Goal: Task Accomplishment & Management: Complete application form

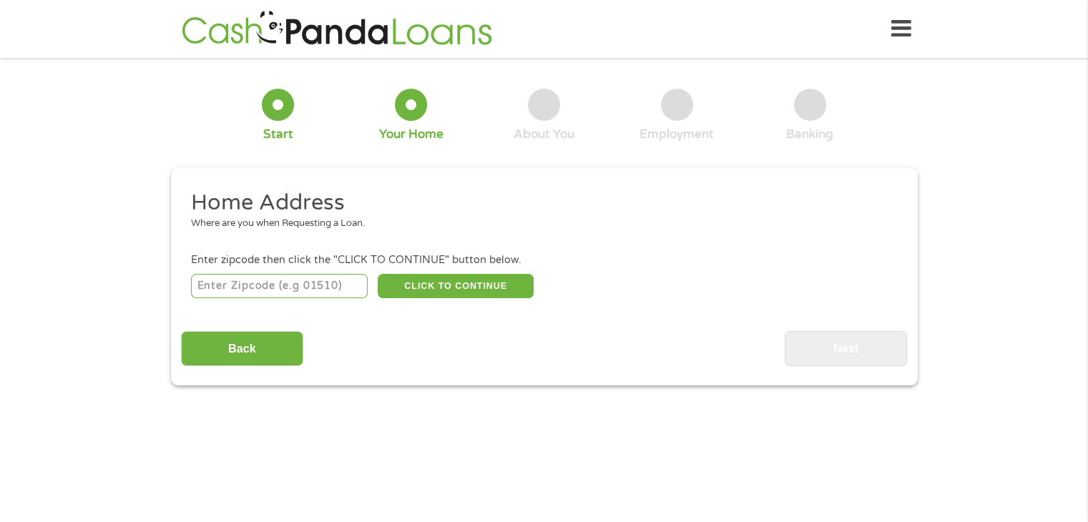
click at [260, 290] on input "number" at bounding box center [279, 286] width 177 height 24
type input "17842"
click at [426, 286] on button "CLICK TO CONTINUE" at bounding box center [456, 286] width 156 height 24
type input "17842"
type input "[GEOGRAPHIC_DATA]"
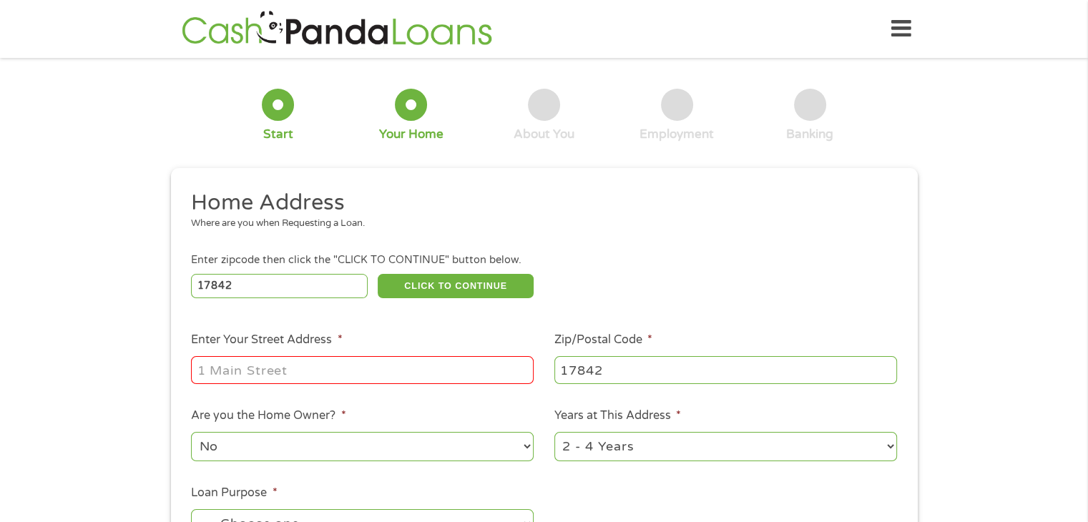
click at [316, 365] on input "Enter Your Street Address *" at bounding box center [362, 369] width 343 height 27
type input "[STREET_ADDRESS]"
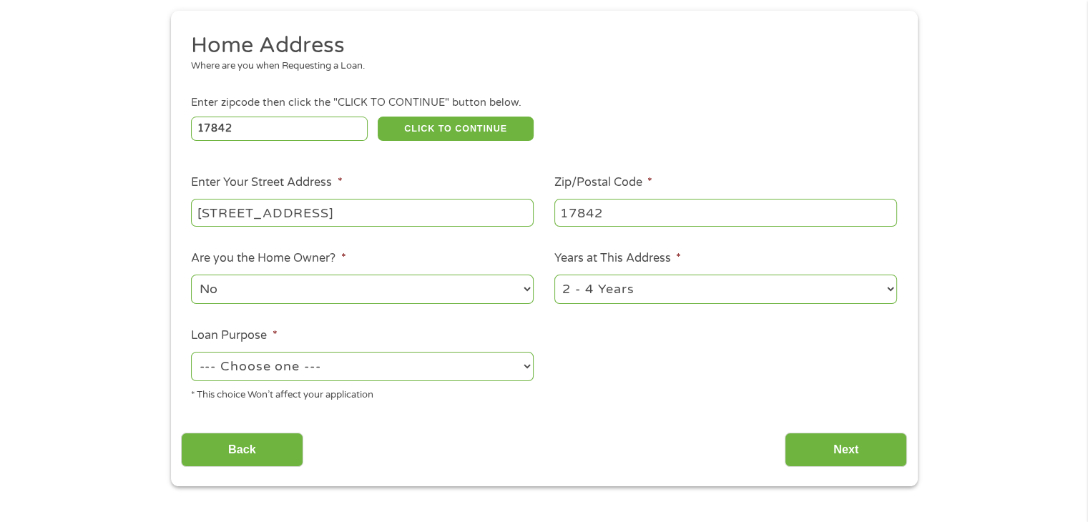
scroll to position [170, 0]
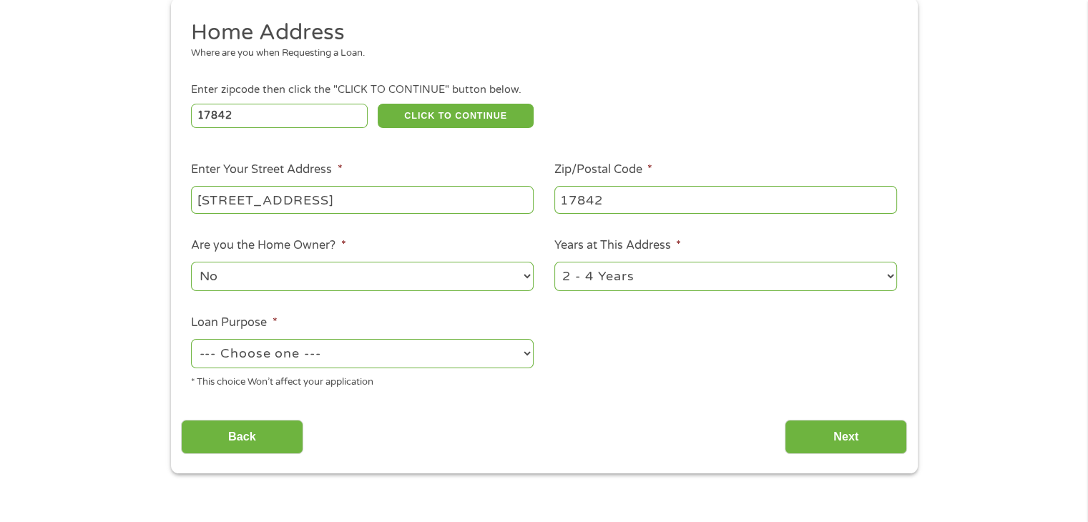
click at [351, 352] on select "--- Choose one --- Pay Bills Debt Consolidation Home Improvement Major Purchase…" at bounding box center [362, 353] width 343 height 29
click at [191, 341] on select "--- Choose one --- Pay Bills Debt Consolidation Home Improvement Major Purchase…" at bounding box center [362, 353] width 343 height 29
click at [352, 351] on select "--- Choose one --- Pay Bills Debt Consolidation Home Improvement Major Purchase…" at bounding box center [362, 353] width 343 height 29
select select "other"
click at [191, 341] on select "--- Choose one --- Pay Bills Debt Consolidation Home Improvement Major Purchase…" at bounding box center [362, 353] width 343 height 29
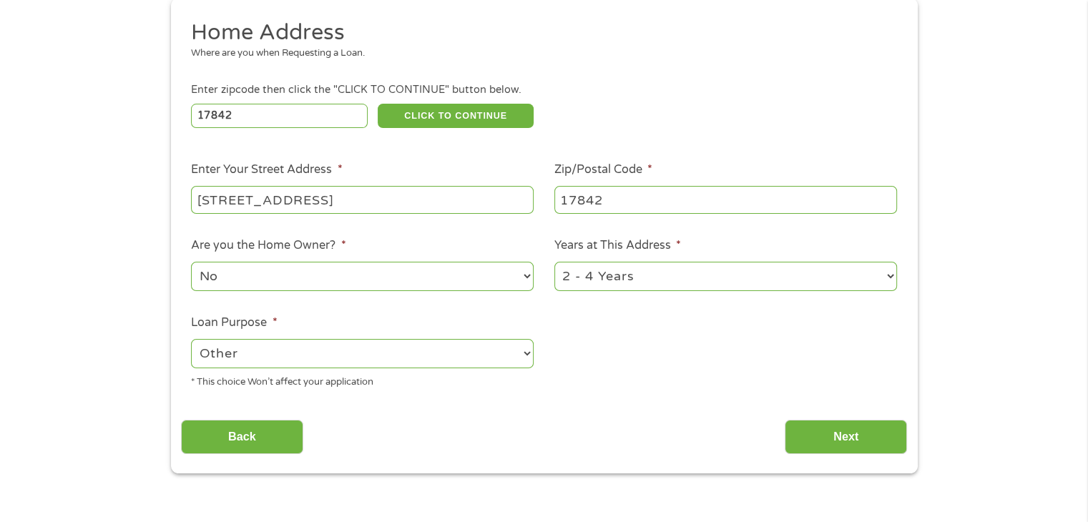
click at [655, 286] on select "1 Year or less 1 - 2 Years 2 - 4 Years Over 4 Years" at bounding box center [726, 276] width 343 height 29
select select "60months"
click at [555, 263] on select "1 Year or less 1 - 2 Years 2 - 4 Years Over 4 Years" at bounding box center [726, 276] width 343 height 29
click at [798, 434] on input "Next" at bounding box center [846, 437] width 122 height 35
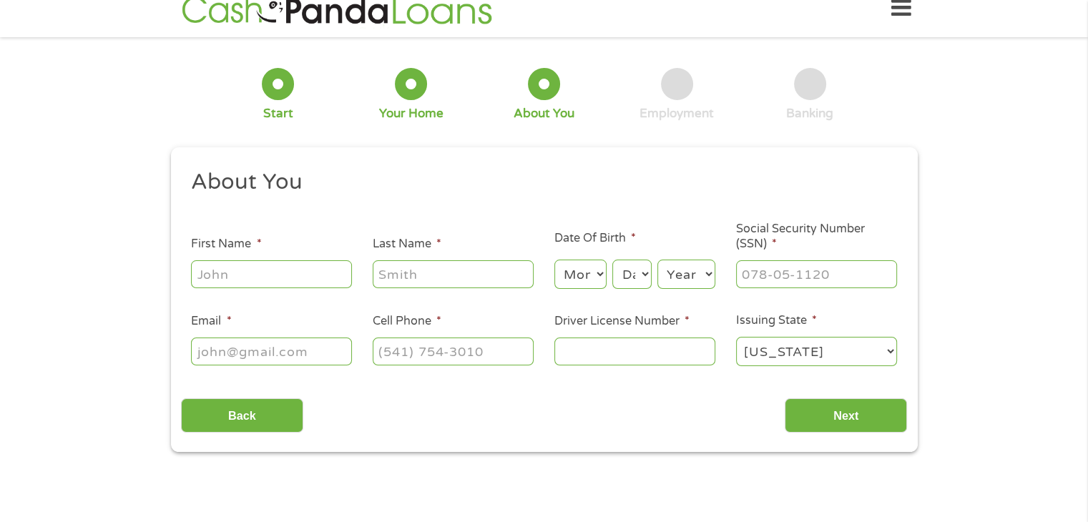
scroll to position [0, 0]
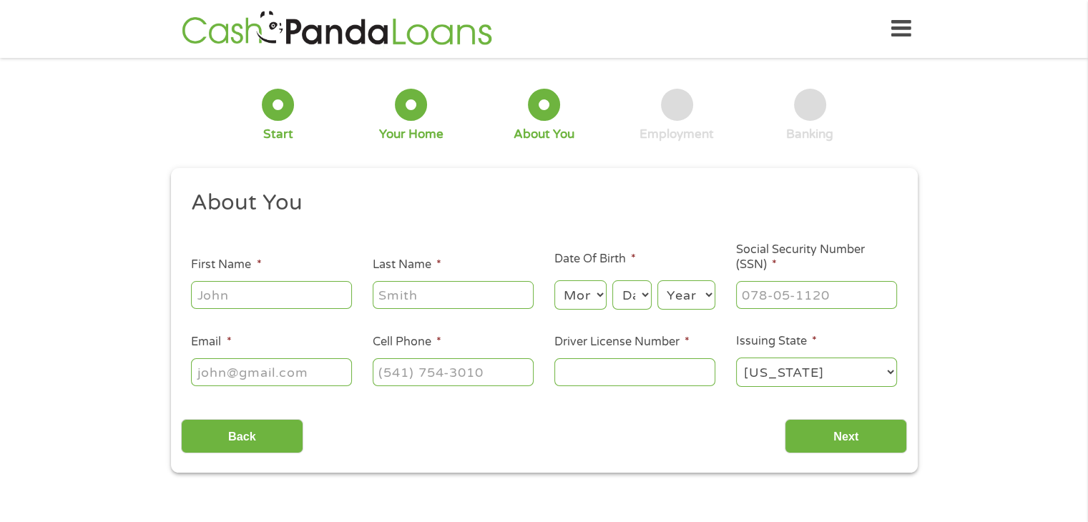
click at [273, 285] on input "First Name *" at bounding box center [271, 294] width 161 height 27
type input "[PERSON_NAME]"
type input "[EMAIL_ADDRESS][DOMAIN_NAME]"
type input "[PHONE_NUMBER]"
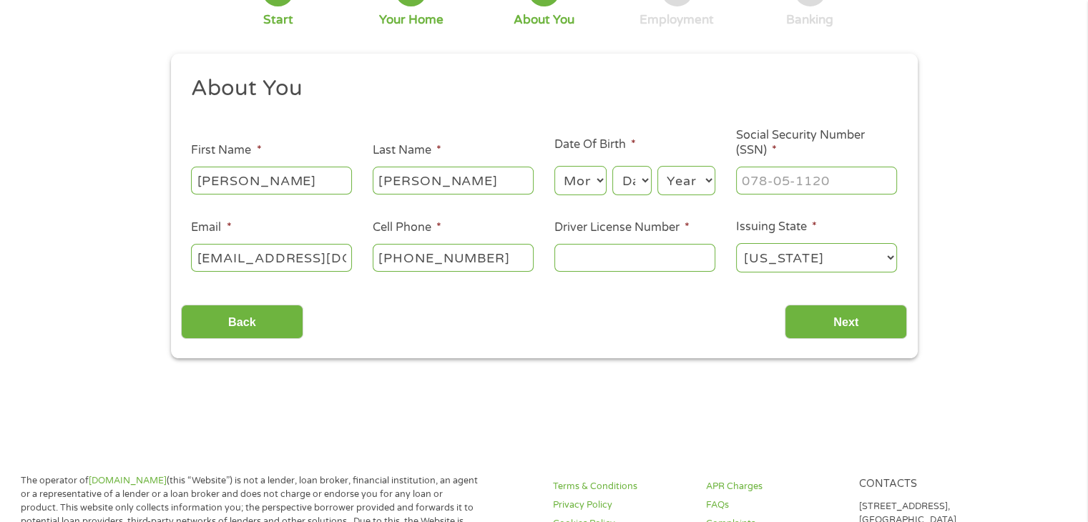
scroll to position [114, 0]
click at [774, 193] on input "___-__-____" at bounding box center [816, 180] width 161 height 27
type input "188-70-5601"
click at [585, 177] on select "Month 1 2 3 4 5 6 7 8 9 10 11 12" at bounding box center [581, 180] width 52 height 29
select select "5"
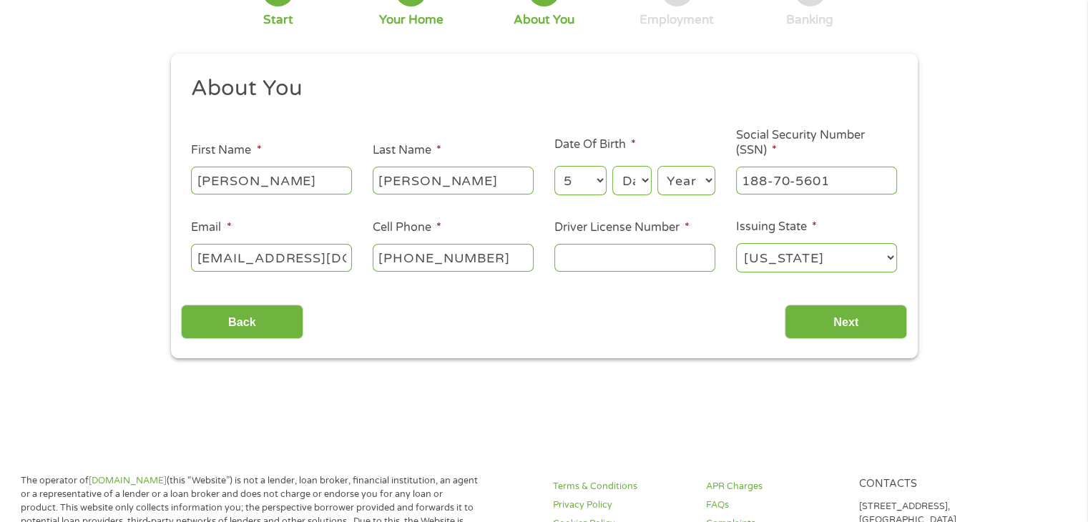
click at [555, 166] on select "Month 1 2 3 4 5 6 7 8 9 10 11 12" at bounding box center [581, 180] width 52 height 29
click at [618, 184] on select "Day 1 2 3 4 5 6 7 8 9 10 11 12 13 14 15 16 17 18 19 20 21 22 23 24 25 26 27 28 …" at bounding box center [632, 180] width 39 height 29
select select "27"
click at [613, 166] on select "Day 1 2 3 4 5 6 7 8 9 10 11 12 13 14 15 16 17 18 19 20 21 22 23 24 25 26 27 28 …" at bounding box center [632, 180] width 39 height 29
click at [679, 179] on select "Year [DATE] 2006 2005 2004 2003 2002 2001 2000 1999 1998 1997 1996 1995 1994 19…" at bounding box center [687, 180] width 58 height 29
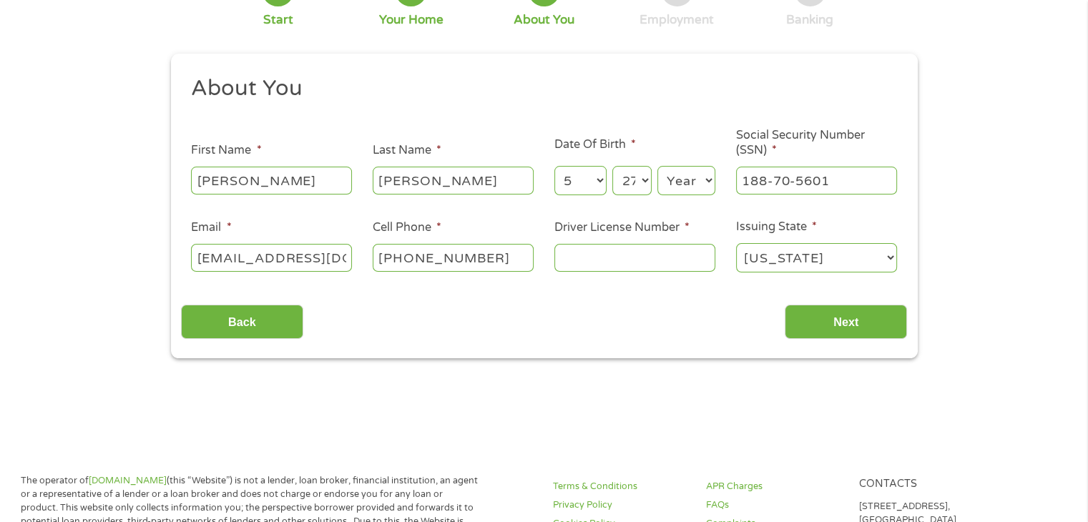
select select "1989"
click at [658, 166] on select "Year [DATE] 2006 2005 2004 2003 2002 2001 2000 1999 1998 1997 1996 1995 1994 19…" at bounding box center [687, 180] width 58 height 29
click at [590, 255] on input "Driver License Number *" at bounding box center [635, 257] width 161 height 27
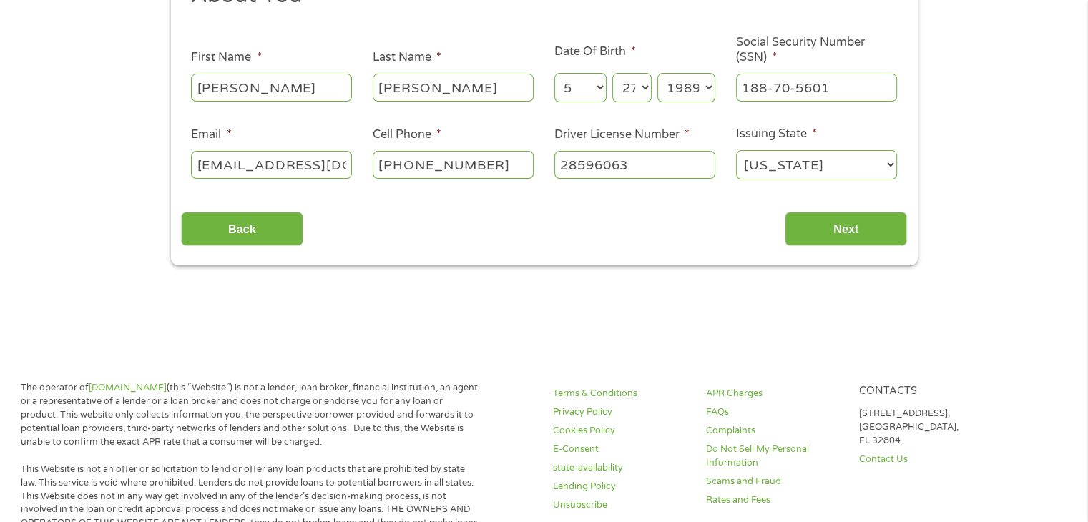
scroll to position [209, 0]
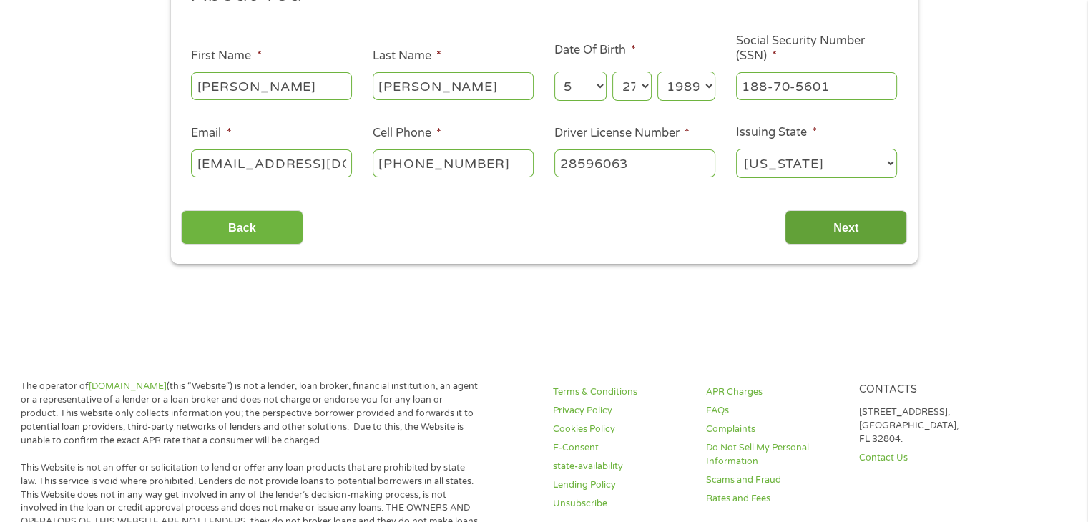
type input "28596063"
click at [827, 227] on input "Next" at bounding box center [846, 227] width 122 height 35
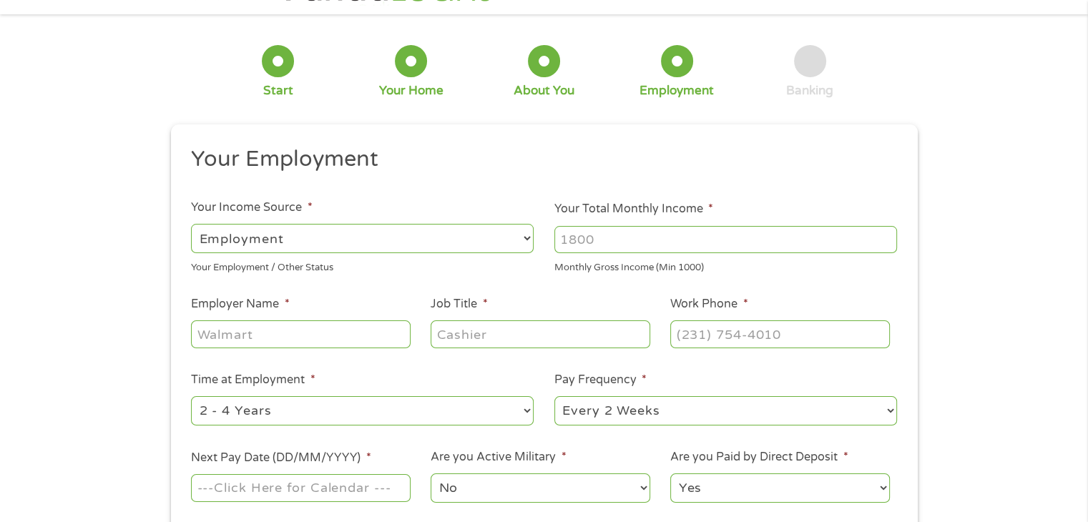
scroll to position [0, 0]
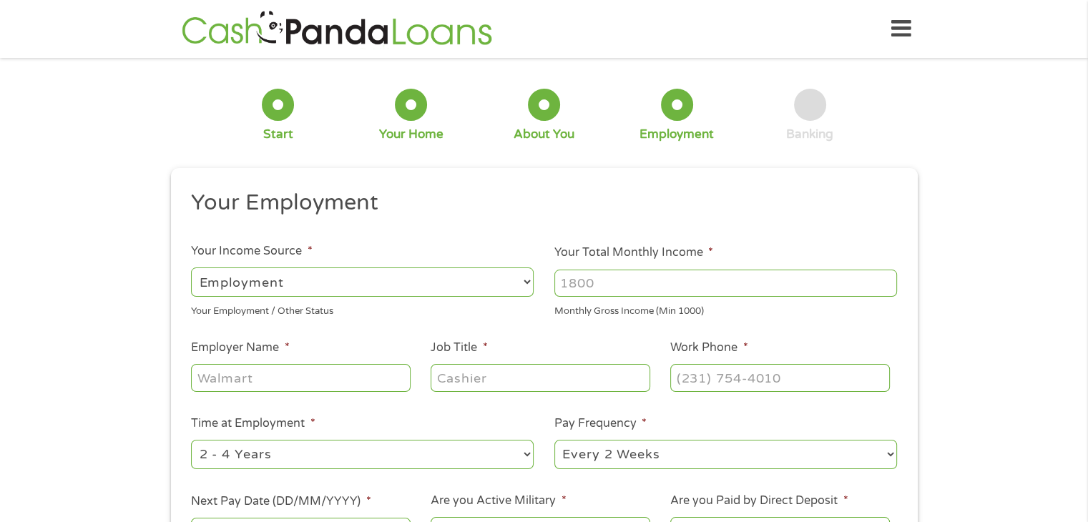
click at [589, 281] on input "Your Total Monthly Income *" at bounding box center [726, 283] width 343 height 27
type input "4"
type input "4000"
click at [302, 381] on input "Employer Name *" at bounding box center [300, 377] width 219 height 27
type input "[PERSON_NAME] floor and tile works llc"
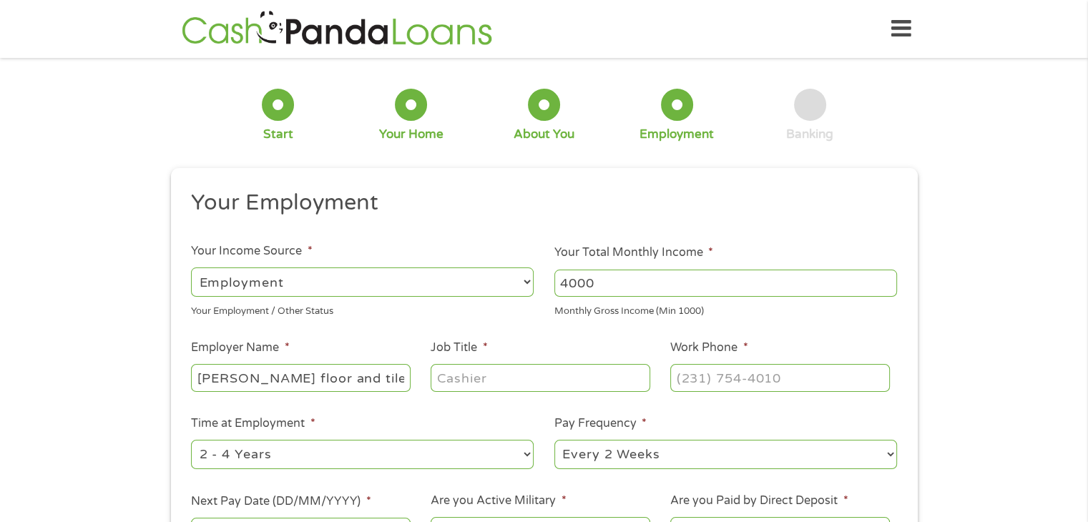
click at [536, 372] on input "Job Title *" at bounding box center [540, 377] width 219 height 27
type input "Owner"
type input "(___) ___-____"
click at [713, 374] on input "(___) ___-____" at bounding box center [780, 377] width 219 height 27
click at [716, 376] on input "(___) ___-____" at bounding box center [780, 377] width 219 height 27
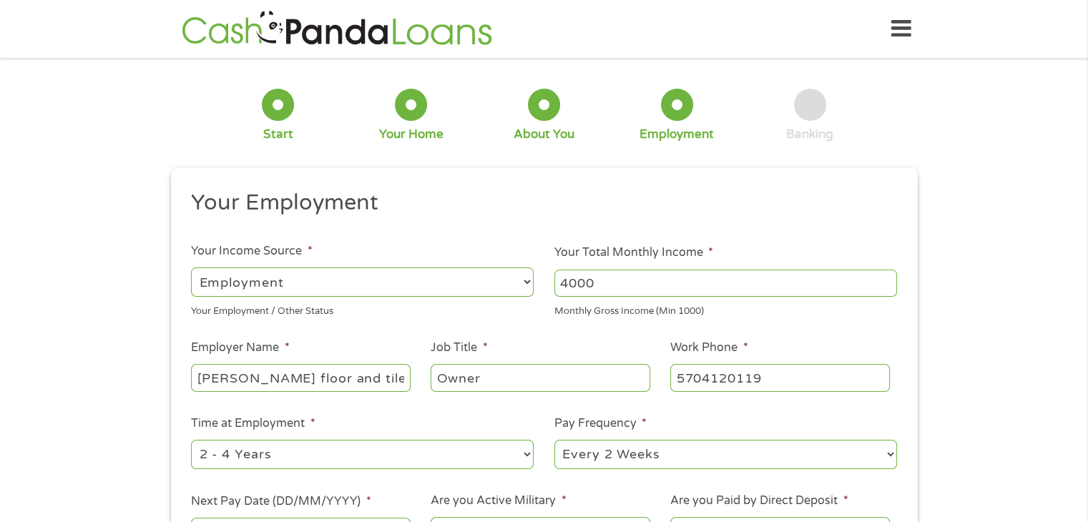
type input "[PHONE_NUMBER]"
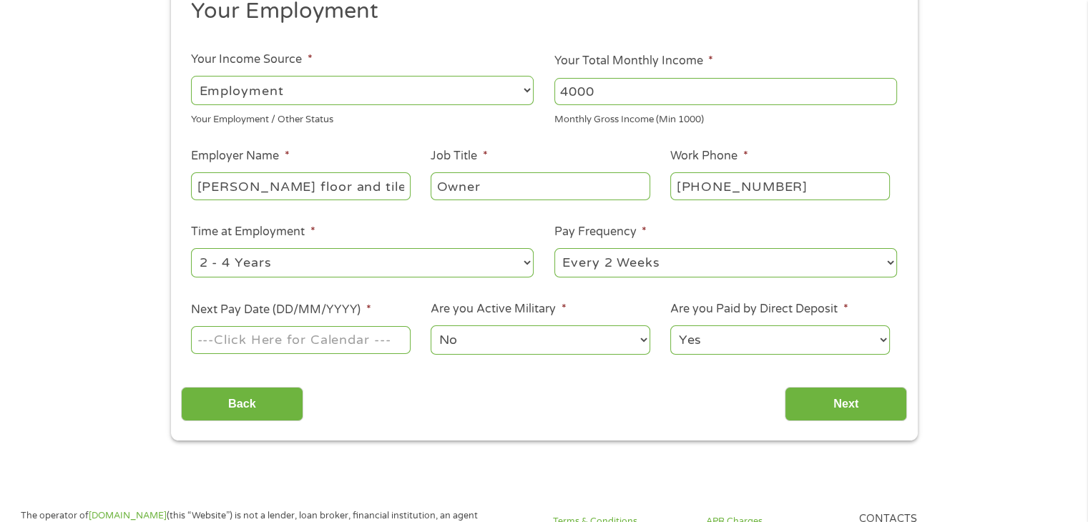
scroll to position [199, 0]
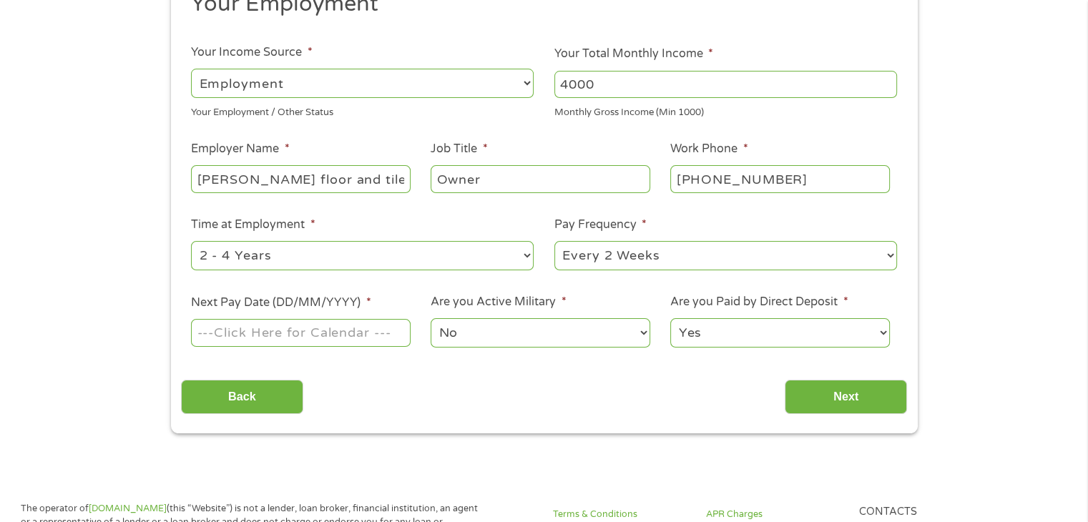
click at [323, 328] on input "Next Pay Date (DD/MM/YYYY) *" at bounding box center [300, 332] width 219 height 27
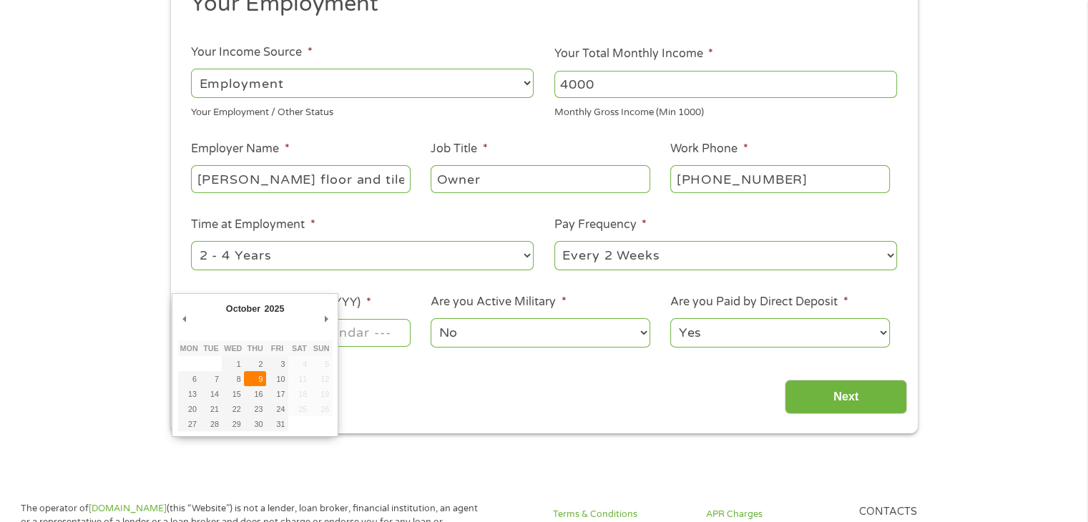
type input "[DATE]"
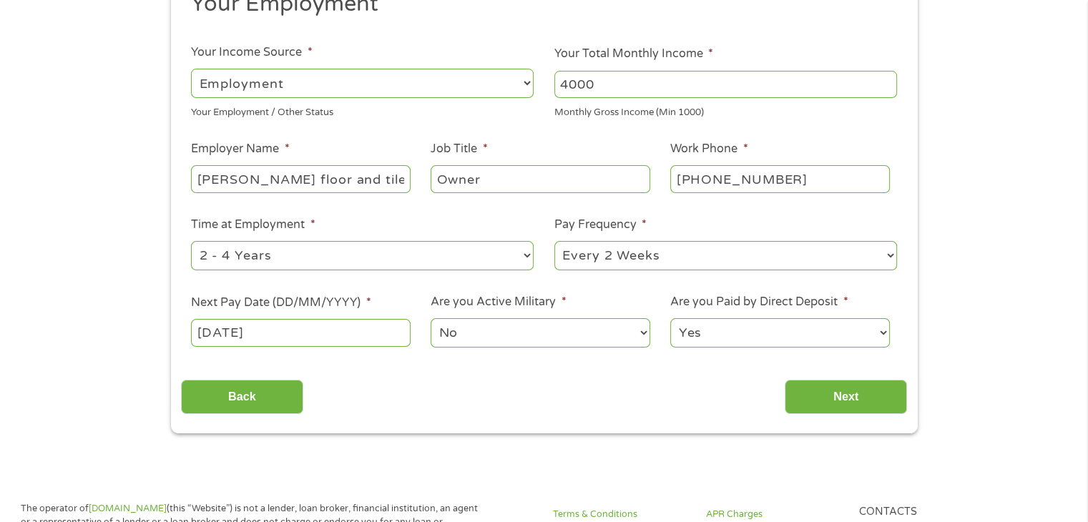
click at [515, 330] on select "No Yes" at bounding box center [540, 332] width 219 height 29
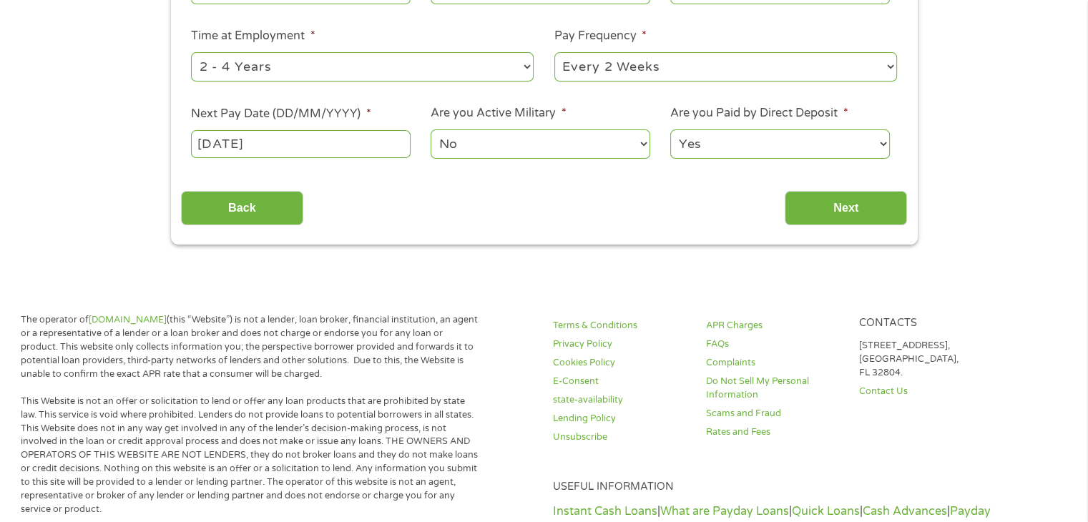
scroll to position [389, 0]
click at [852, 149] on select "Yes No" at bounding box center [780, 143] width 219 height 29
select select "0"
click at [671, 130] on select "Yes No" at bounding box center [780, 143] width 219 height 29
click at [833, 213] on input "Next" at bounding box center [846, 207] width 122 height 35
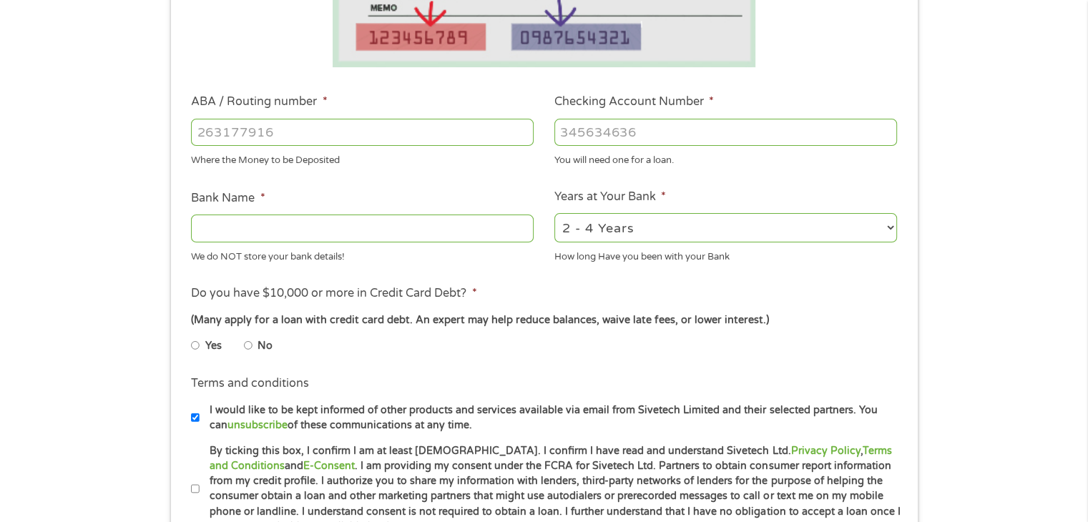
scroll to position [375, 0]
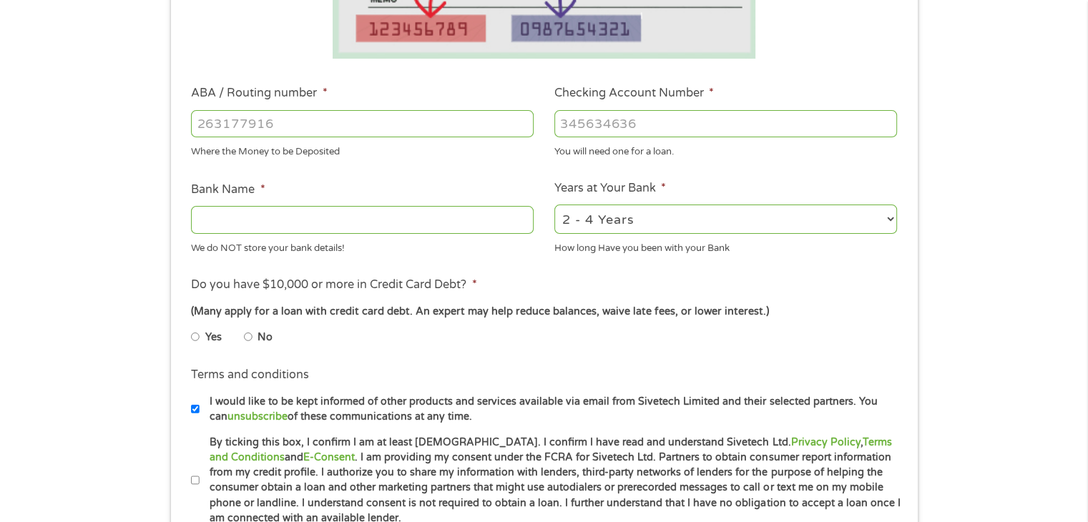
click at [312, 128] on input "ABA / Routing number *" at bounding box center [362, 123] width 343 height 27
click at [273, 219] on input "Bank Name *" at bounding box center [362, 219] width 343 height 27
type input "[GEOGRAPHIC_DATA]"
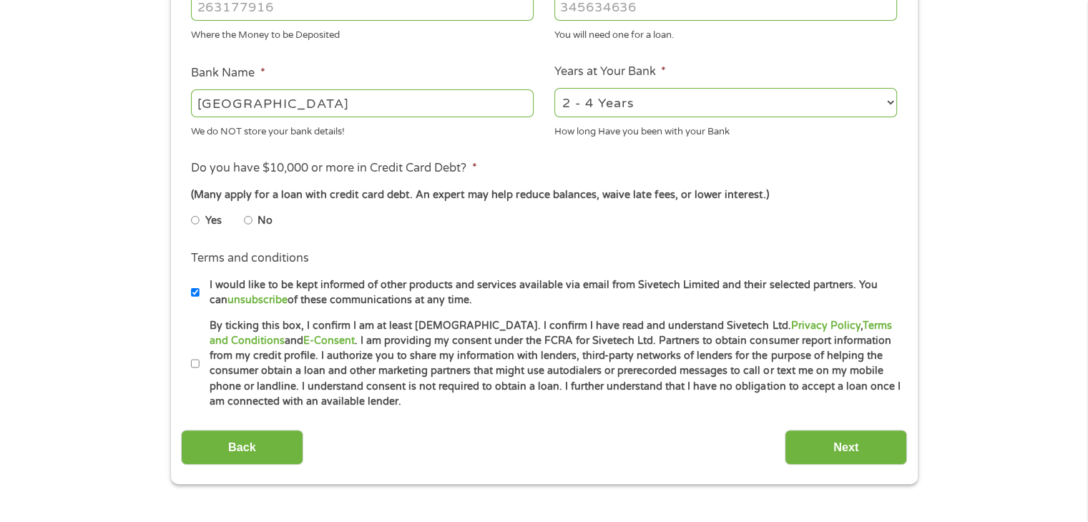
scroll to position [492, 0]
click at [248, 221] on input "No" at bounding box center [248, 219] width 9 height 23
radio input "true"
click at [195, 366] on input "By ticking this box, I confirm I am at least [DEMOGRAPHIC_DATA]. I confirm I ha…" at bounding box center [195, 363] width 9 height 23
checkbox input "true"
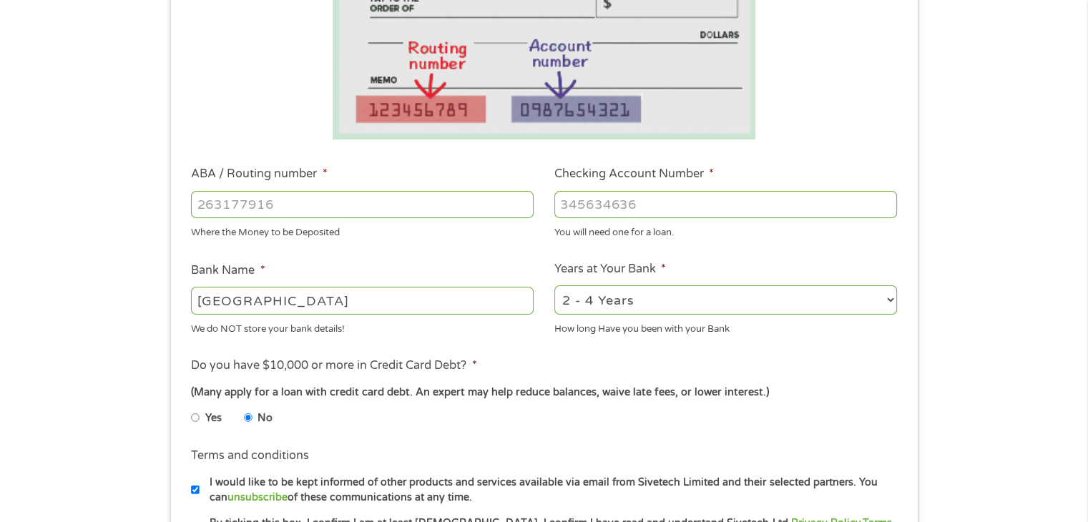
scroll to position [293, 0]
click at [409, 207] on input "ABA / Routing number *" at bounding box center [362, 205] width 343 height 27
click at [472, 210] on input "ABA / Routing number *" at bounding box center [362, 205] width 343 height 27
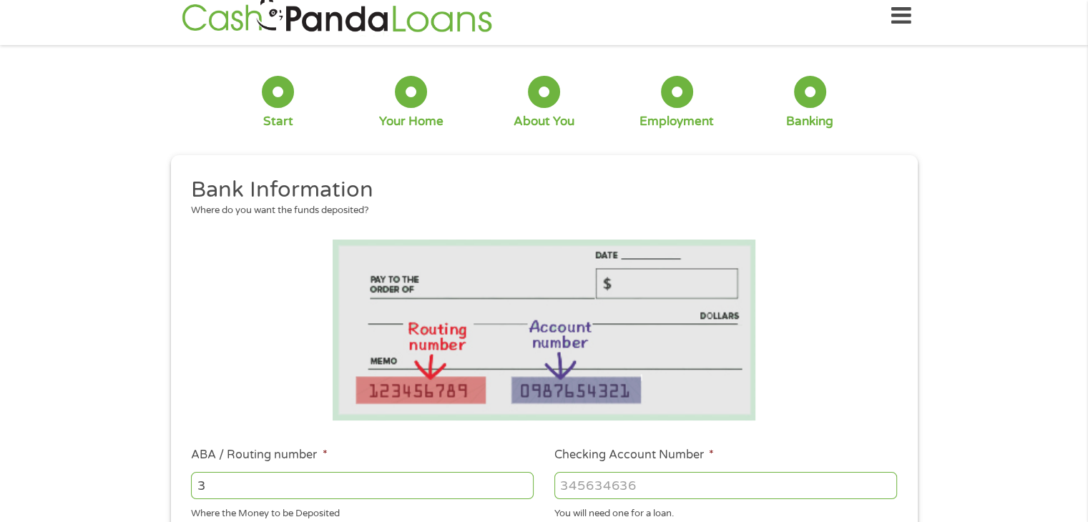
scroll to position [0, 0]
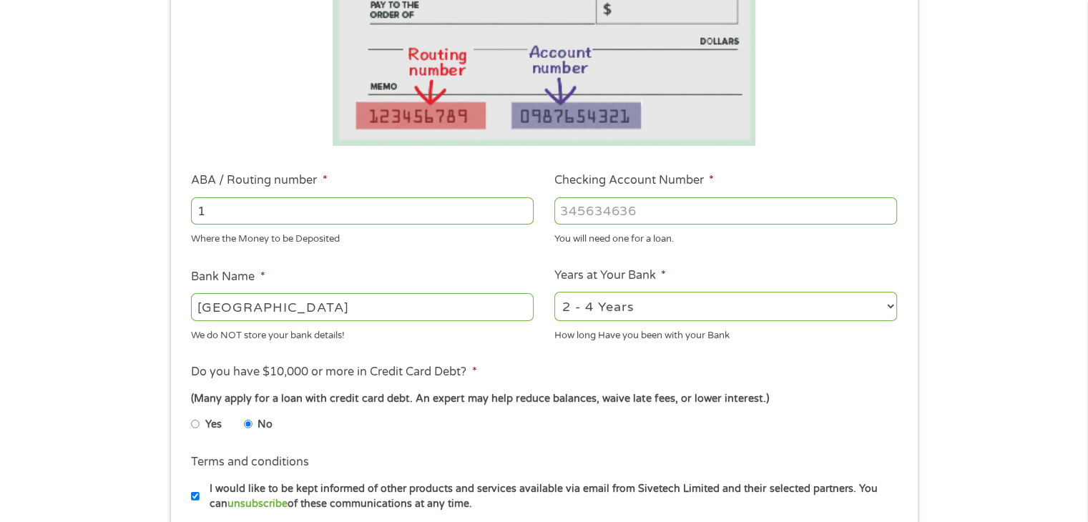
type input "2"
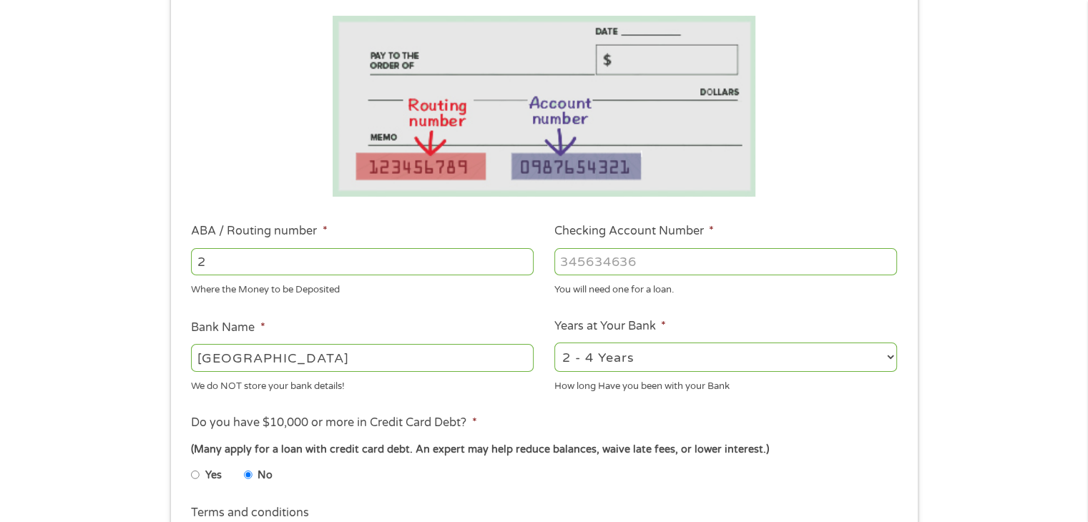
scroll to position [236, 0]
click at [259, 257] on input "2" at bounding box center [362, 262] width 343 height 27
type input "124303120"
type input "GREEN DOT BANK"
type input "124303120"
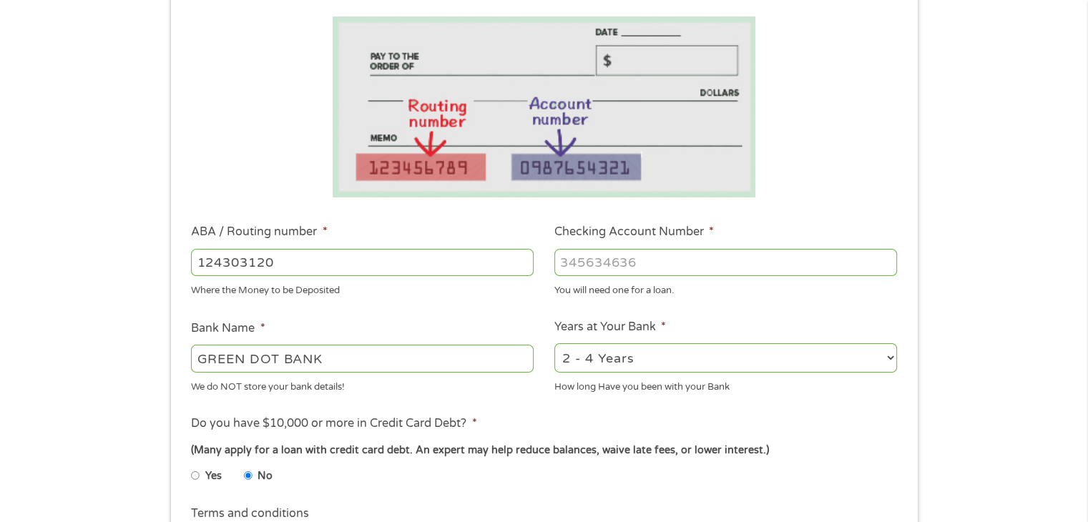
click at [604, 270] on input "Checking Account Number *" at bounding box center [726, 262] width 343 height 27
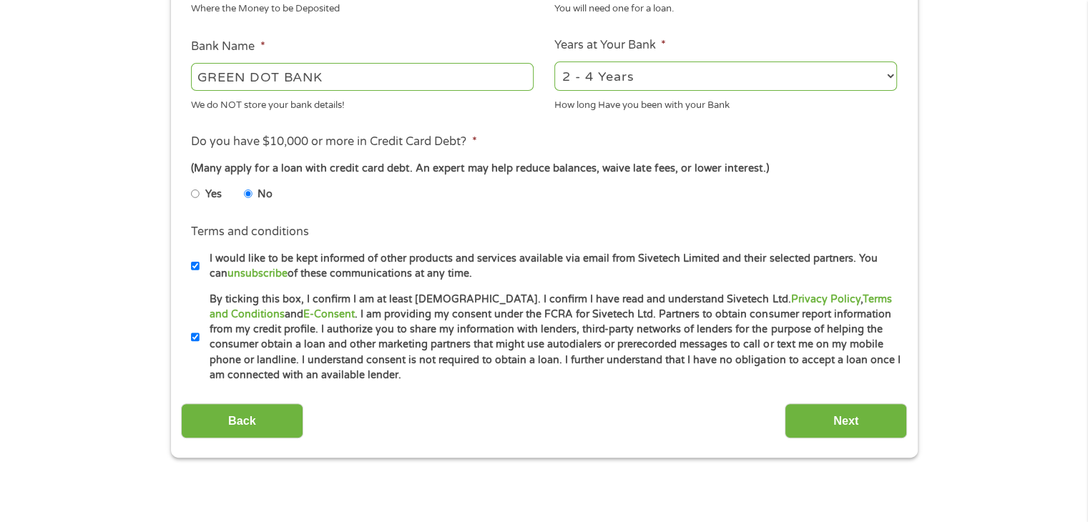
scroll to position [520, 0]
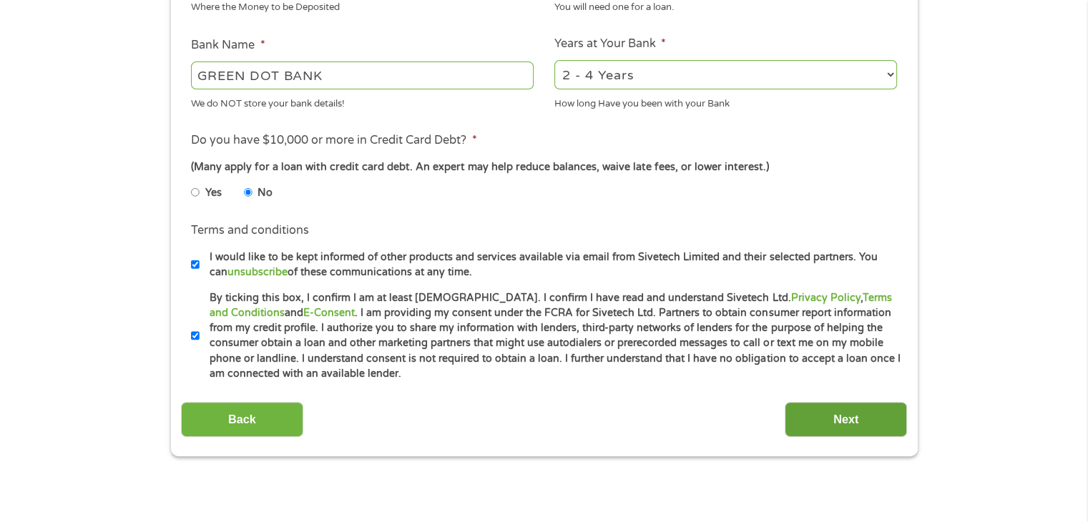
type input "302996255832"
click at [864, 423] on input "Next" at bounding box center [846, 419] width 122 height 35
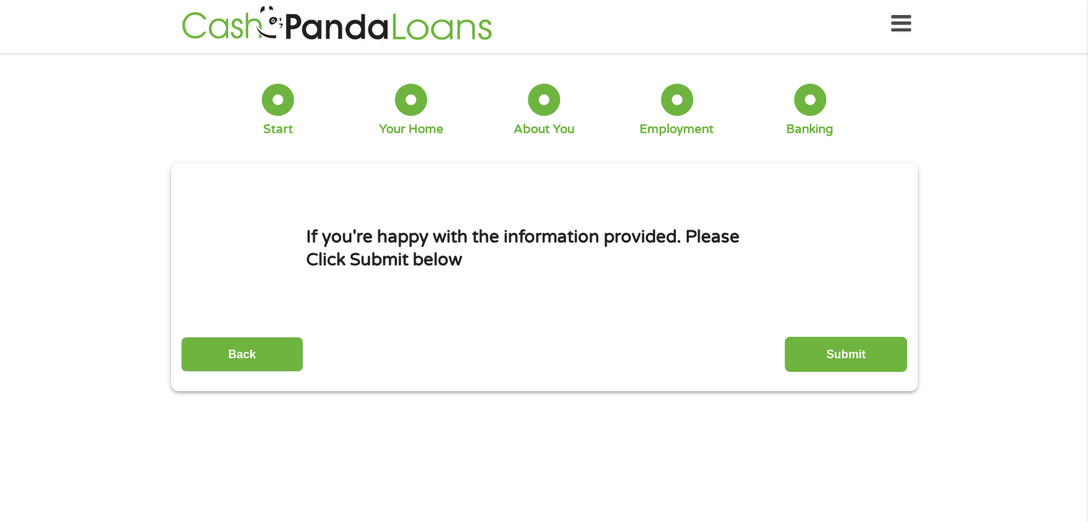
scroll to position [0, 0]
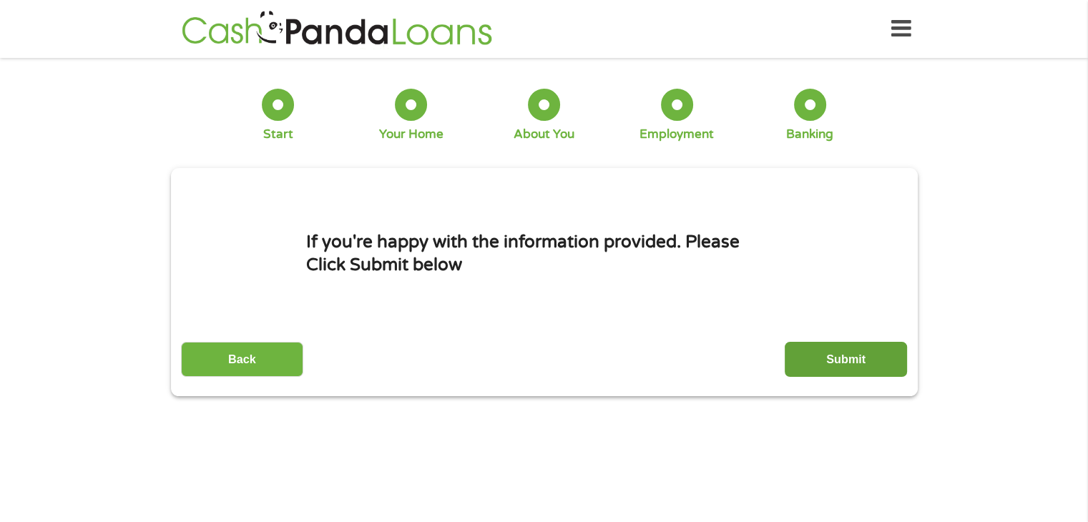
click at [859, 357] on input "Submit" at bounding box center [846, 359] width 122 height 35
